Goal: Information Seeking & Learning: Learn about a topic

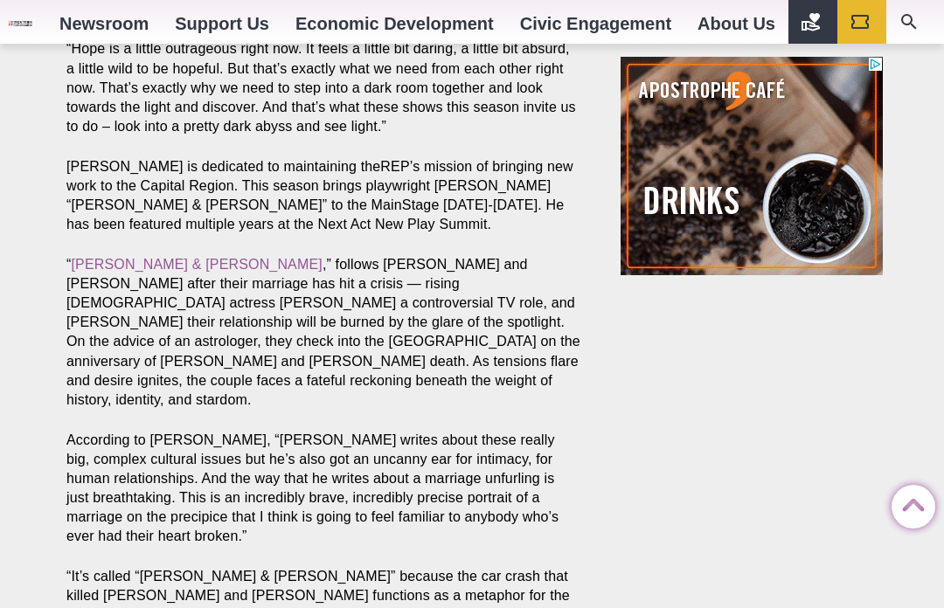
scroll to position [1909, 0]
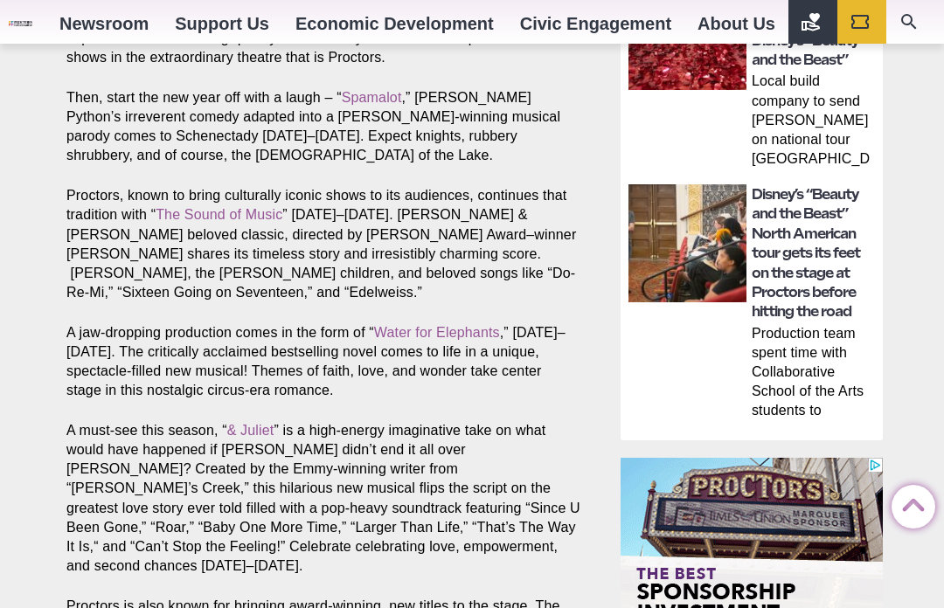
scroll to position [1157, 0]
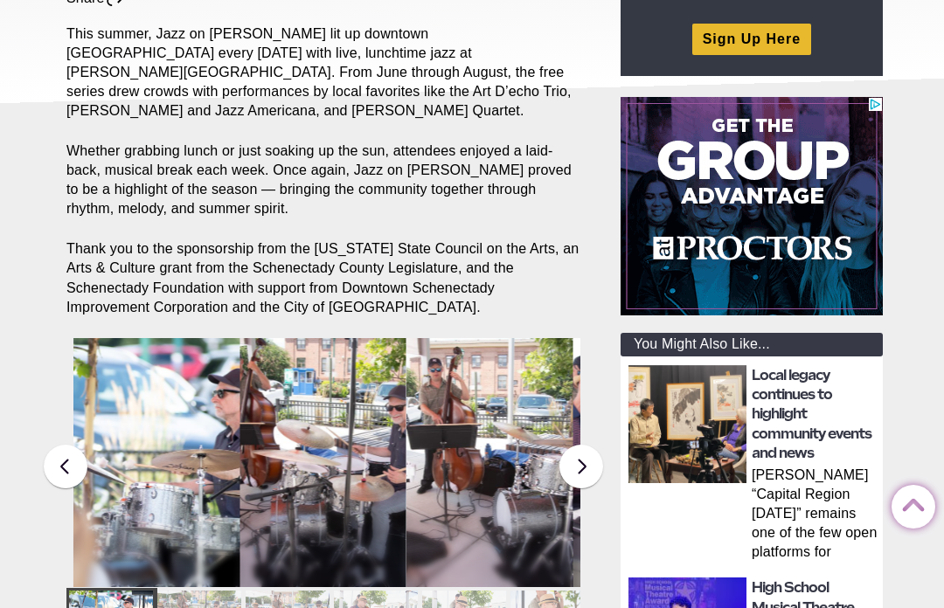
scroll to position [302, 0]
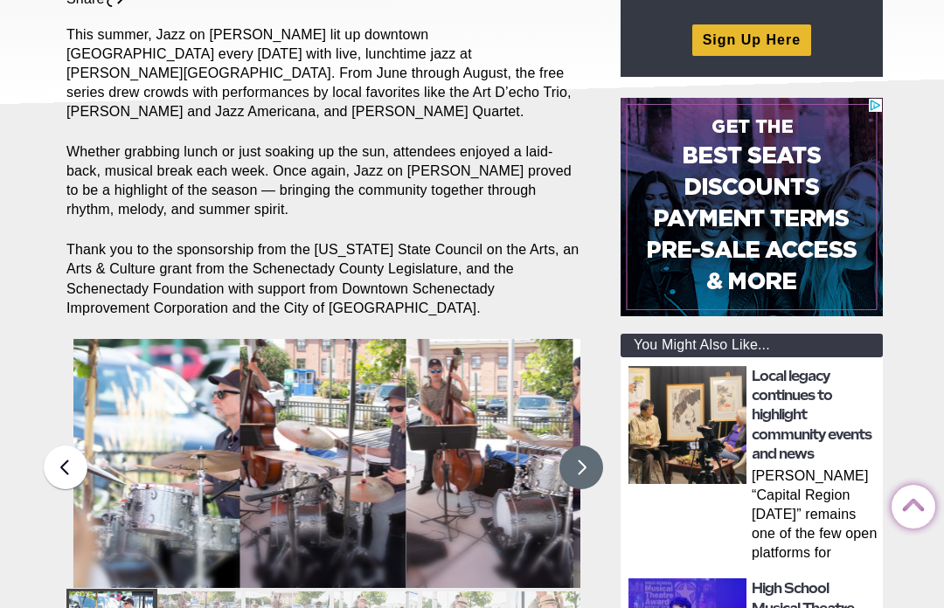
click at [574, 446] on button at bounding box center [581, 468] width 44 height 44
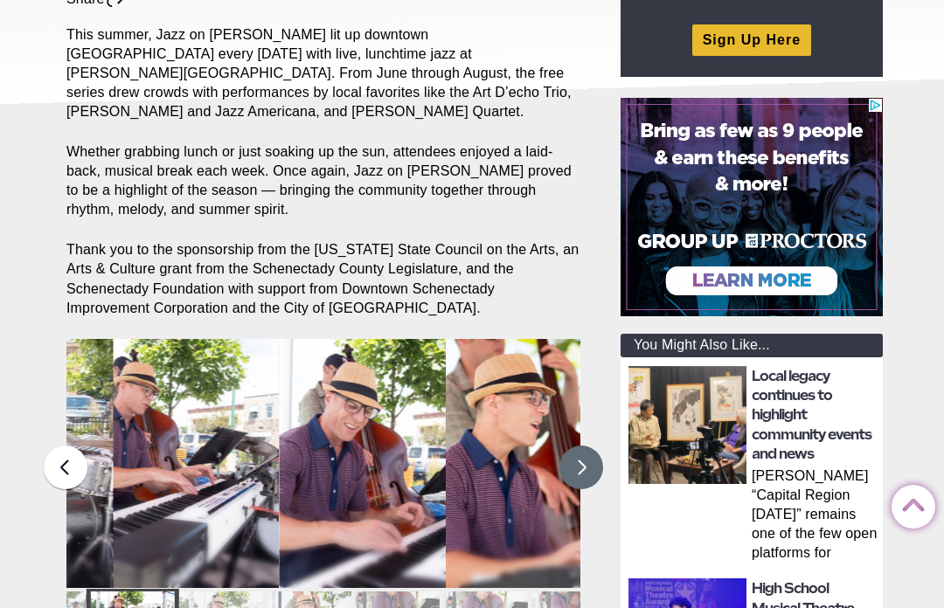
click at [580, 447] on button at bounding box center [581, 468] width 44 height 44
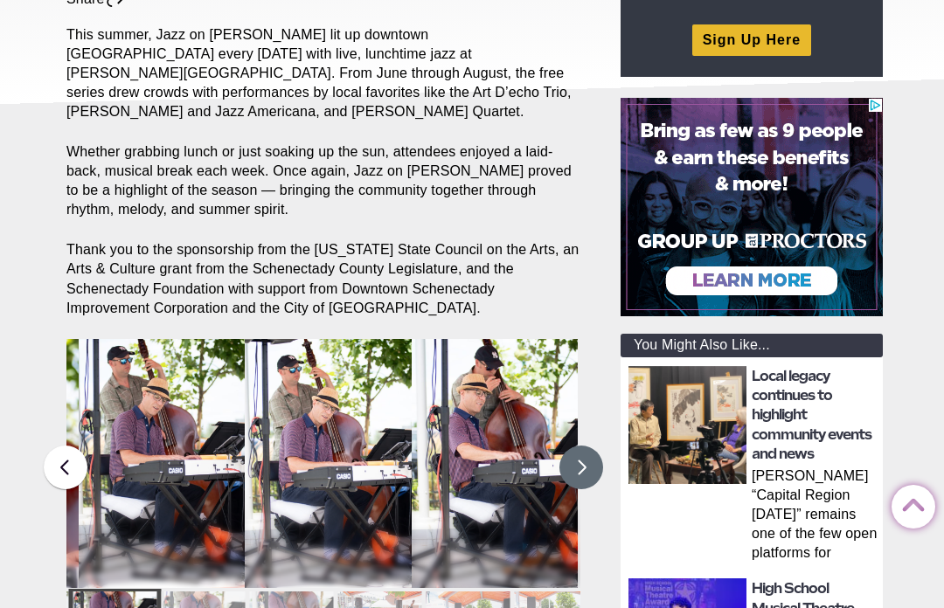
click at [585, 446] on button at bounding box center [581, 468] width 44 height 44
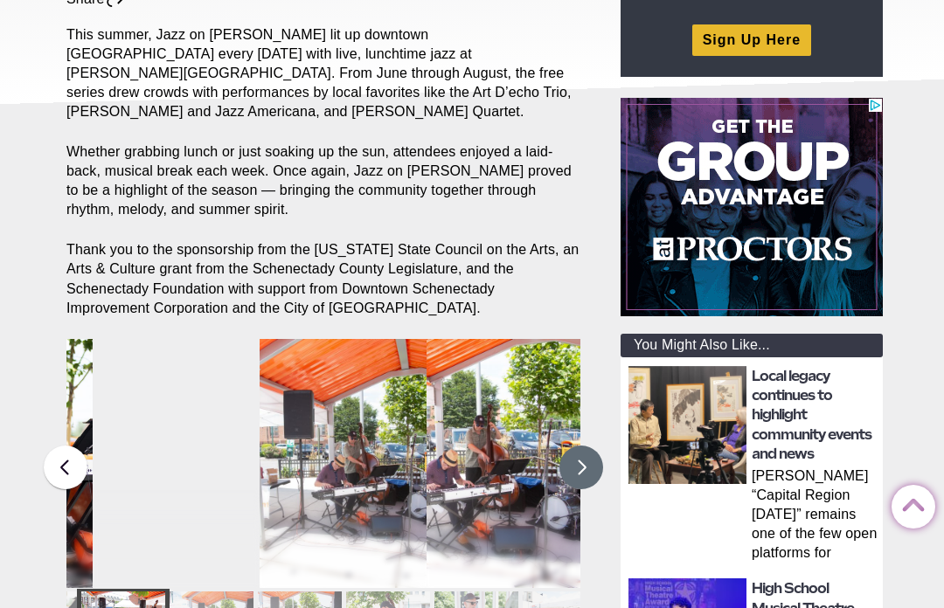
click at [585, 446] on button at bounding box center [581, 468] width 44 height 44
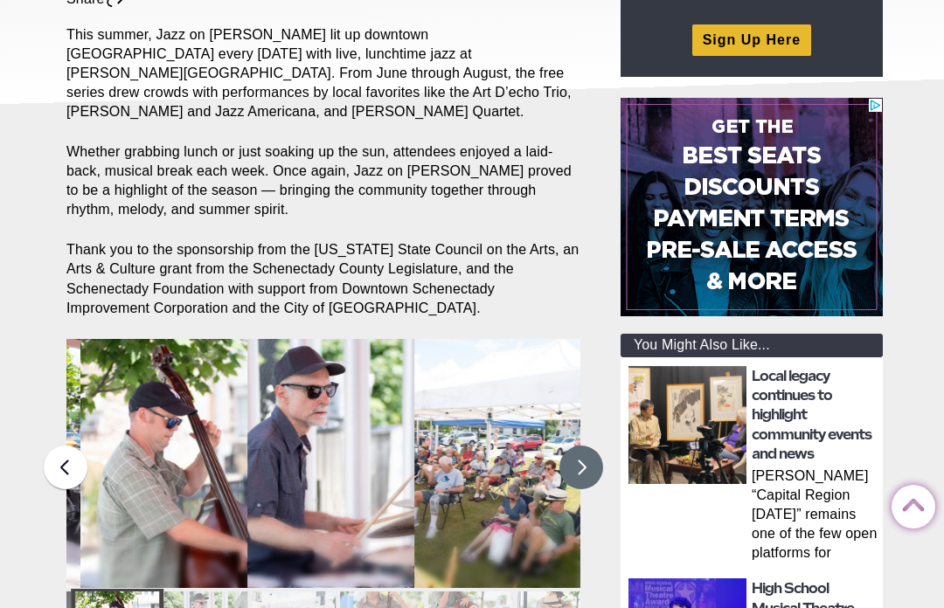
click at [583, 447] on button at bounding box center [581, 468] width 44 height 44
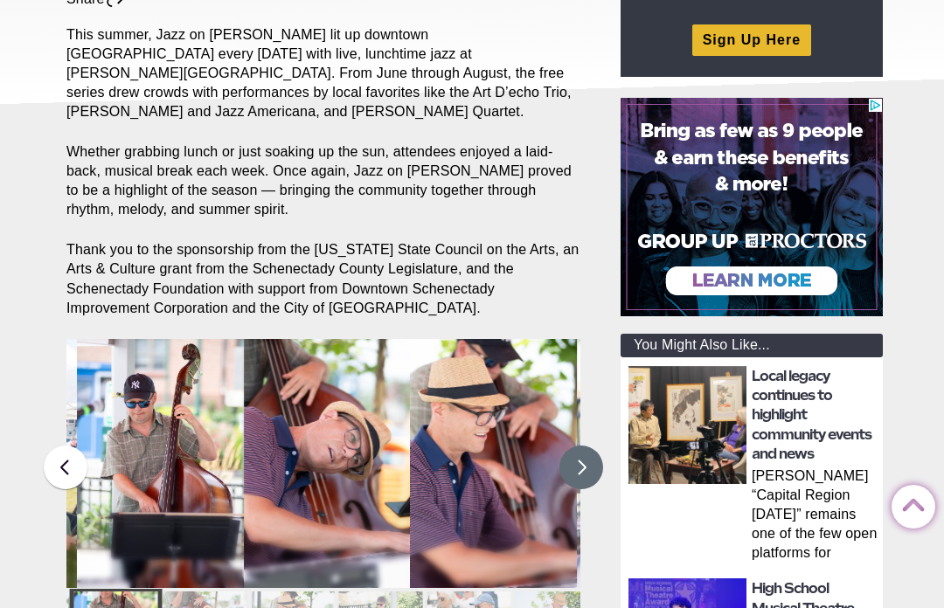
click at [589, 446] on button at bounding box center [581, 468] width 44 height 44
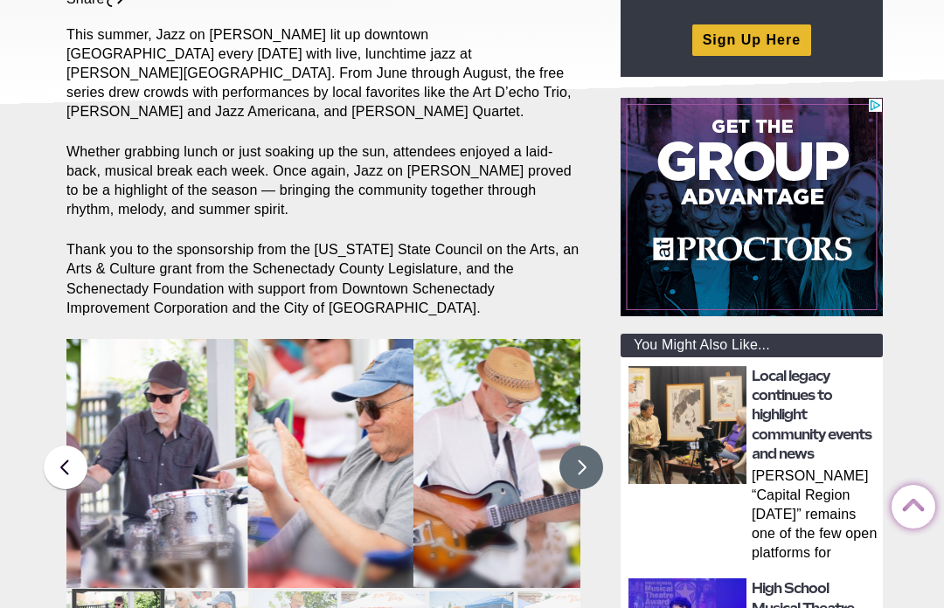
click at [581, 446] on button at bounding box center [581, 468] width 44 height 44
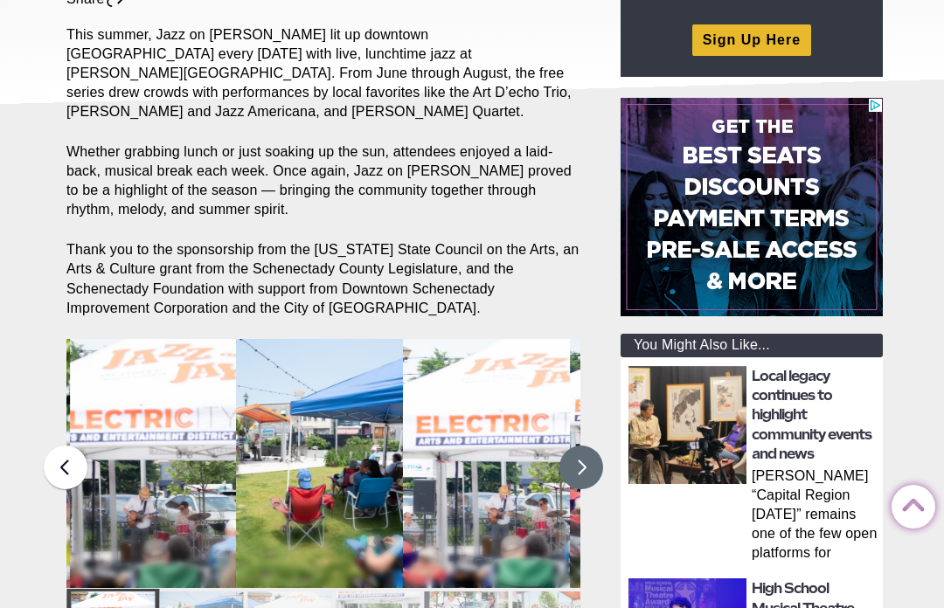
click at [589, 451] on button at bounding box center [581, 468] width 44 height 44
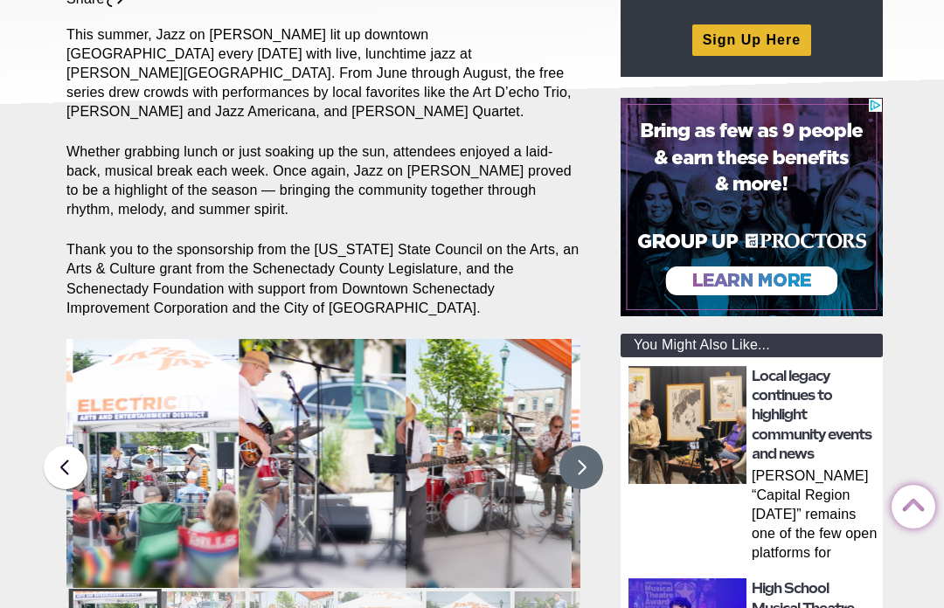
click at [575, 447] on button at bounding box center [581, 468] width 44 height 44
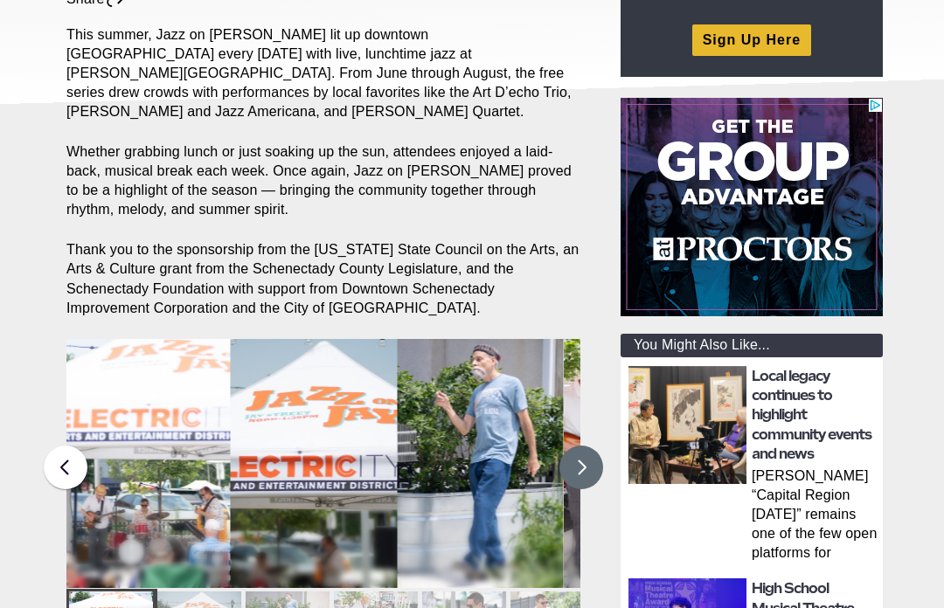
scroll to position [333, 0]
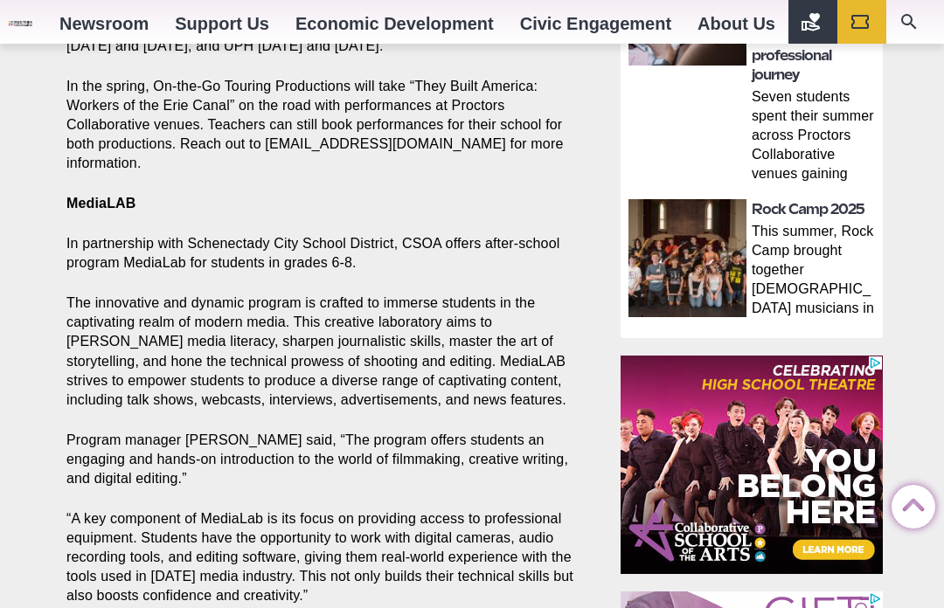
scroll to position [1256, 0]
